Goal: Navigation & Orientation: Find specific page/section

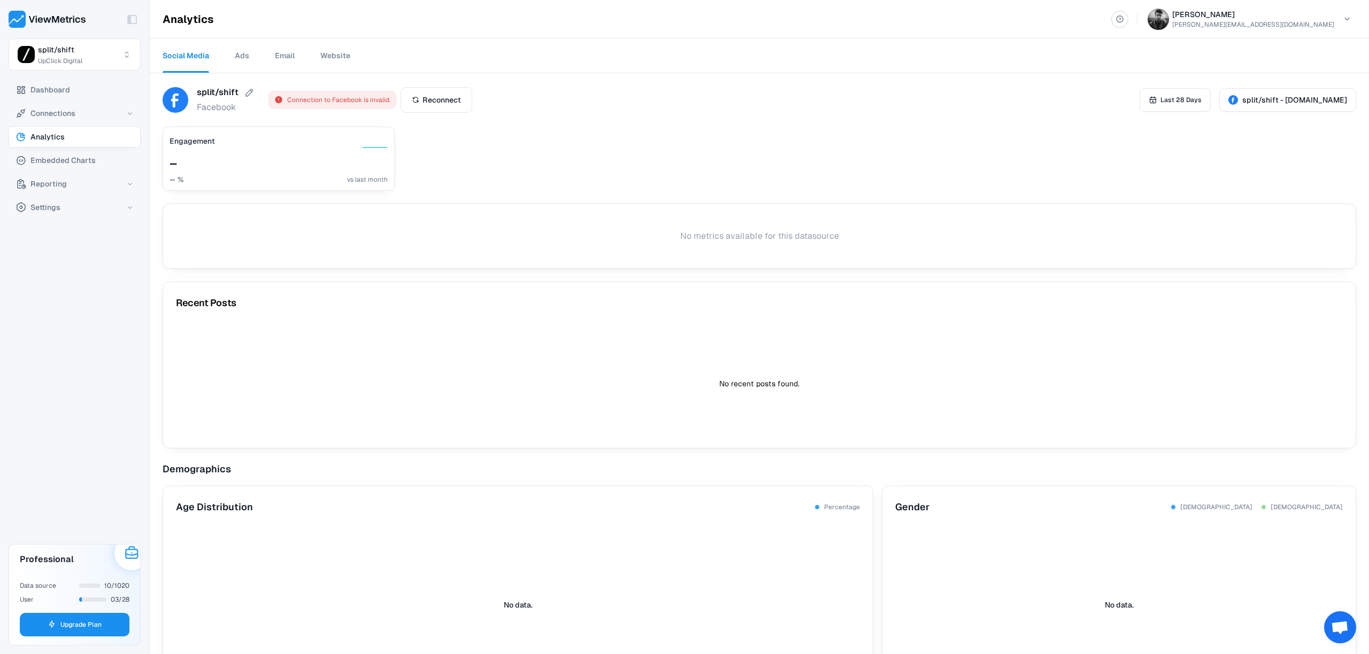
click at [62, 136] on span "Analytics" at bounding box center [47, 136] width 34 height 13
click at [80, 78] on div "Toggle Sidebar split/shift UpClick Digital" at bounding box center [74, 39] width 149 height 79
click at [73, 89] on button "Dashboard" at bounding box center [75, 89] width 132 height 21
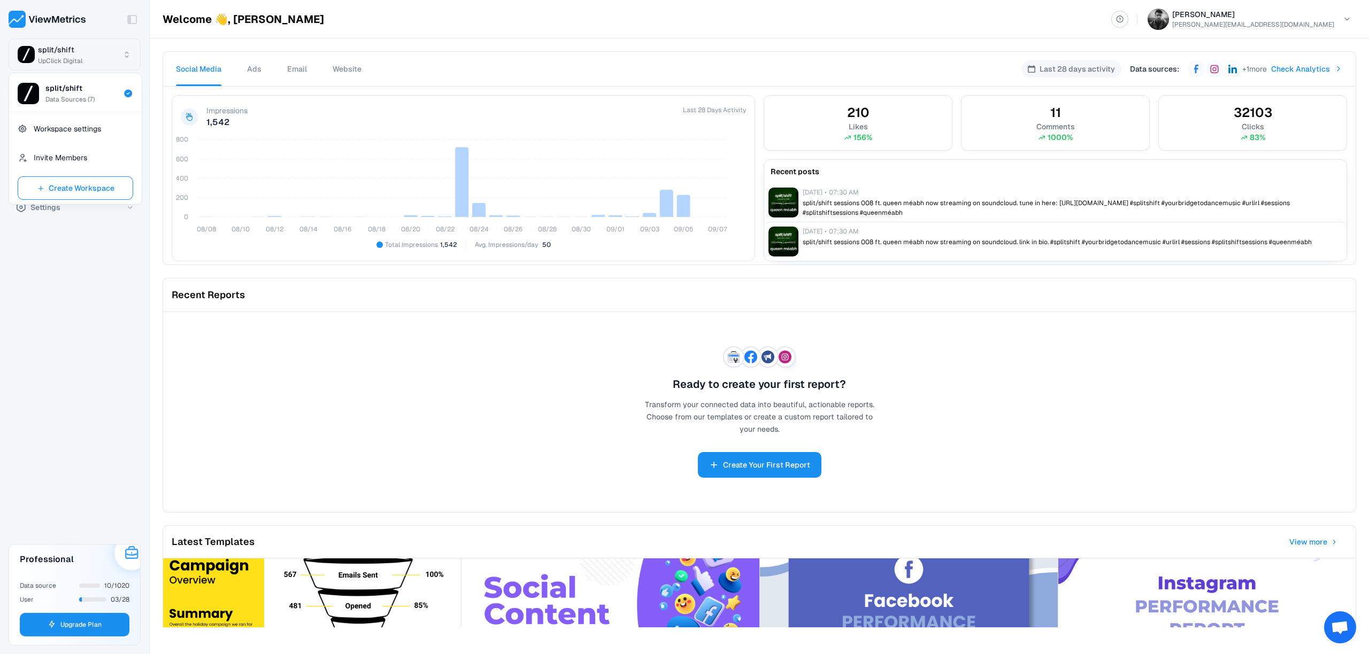
click at [90, 58] on html "Toggle Sidebar split/shift UpClick Digital Dashboard Connections Analytics Embe…" at bounding box center [684, 327] width 1369 height 654
